Goal: Transaction & Acquisition: Purchase product/service

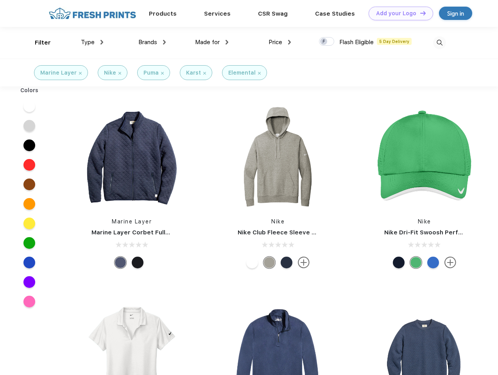
scroll to position [0, 0]
click at [398, 13] on link "Add your Logo Design Tool" at bounding box center [401, 14] width 65 height 14
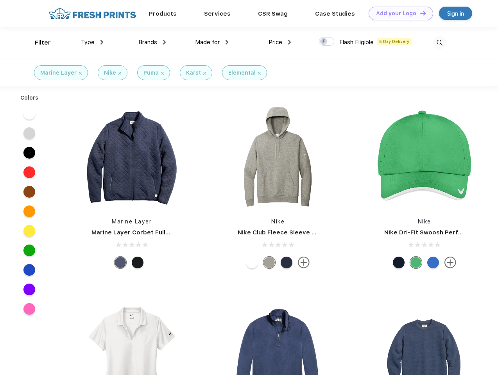
click at [0, 0] on div "Design Tool" at bounding box center [0, 0] width 0 height 0
click at [420, 13] on link "Add your Logo Design Tool" at bounding box center [401, 14] width 65 height 14
click at [38, 43] on div "Filter" at bounding box center [43, 42] width 16 height 9
click at [92, 42] on span "Type" at bounding box center [88, 42] width 14 height 7
click at [152, 42] on span "Brands" at bounding box center [147, 42] width 19 height 7
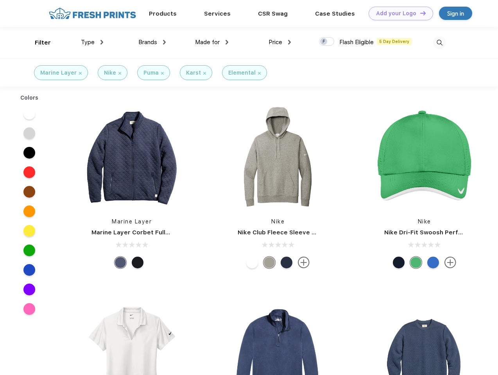
click at [212, 42] on span "Made for" at bounding box center [207, 42] width 25 height 7
click at [280, 42] on span "Price" at bounding box center [276, 42] width 14 height 7
click at [327, 42] on div at bounding box center [326, 41] width 15 height 9
click at [324, 42] on input "checkbox" at bounding box center [321, 39] width 5 height 5
click at [439, 43] on img at bounding box center [439, 42] width 13 height 13
